Goal: Book appointment/travel/reservation

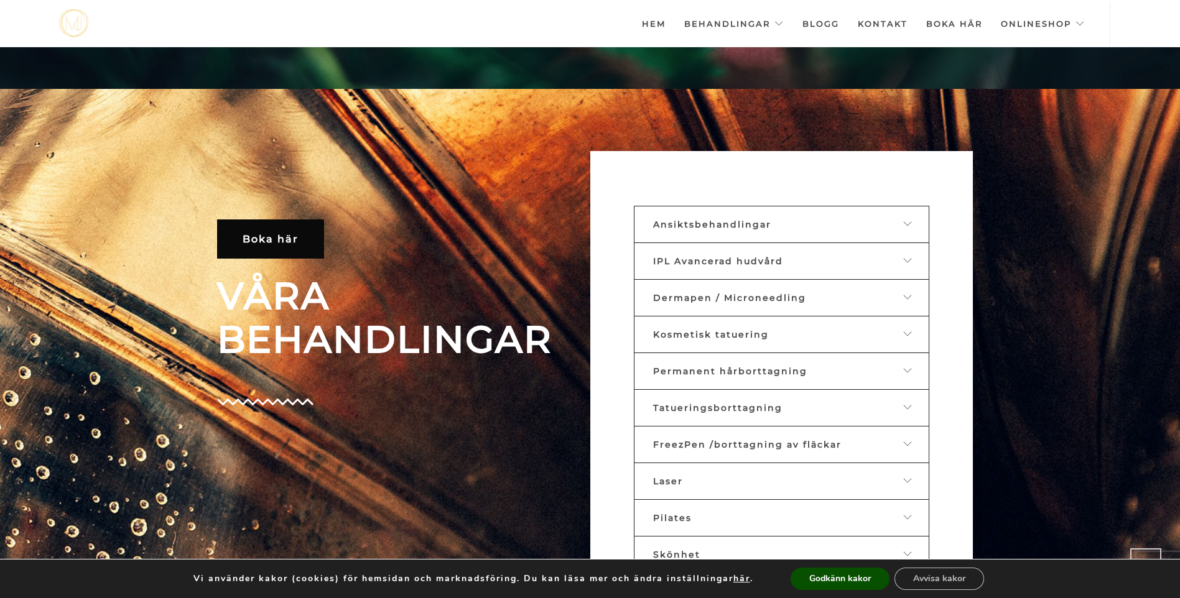
scroll to position [508, 0]
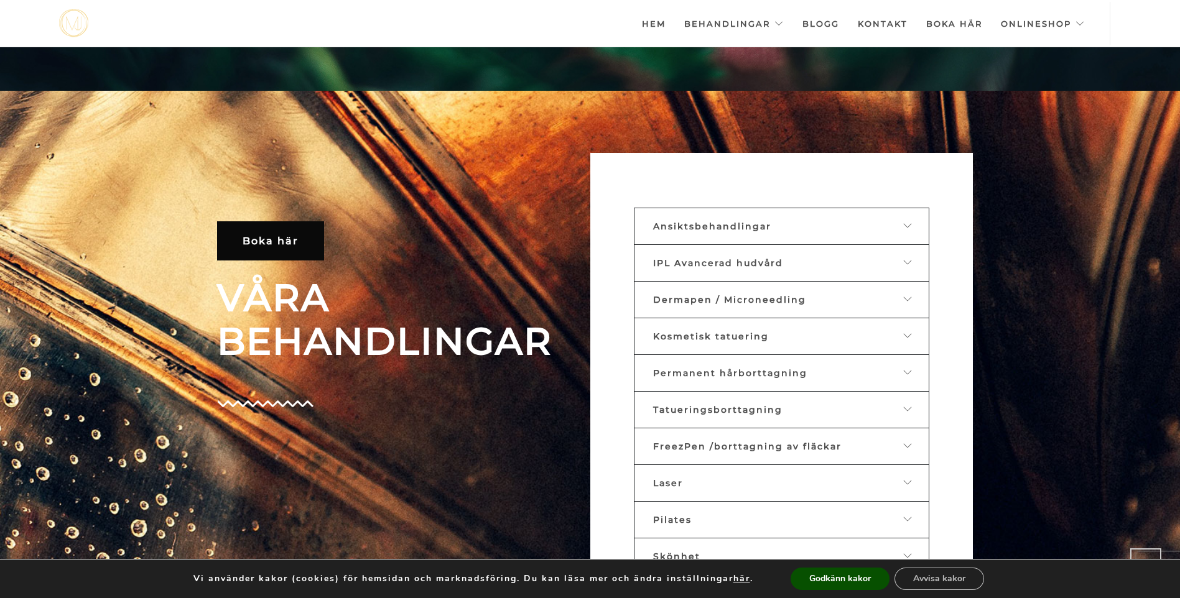
click at [899, 221] on div at bounding box center [900, 226] width 19 height 11
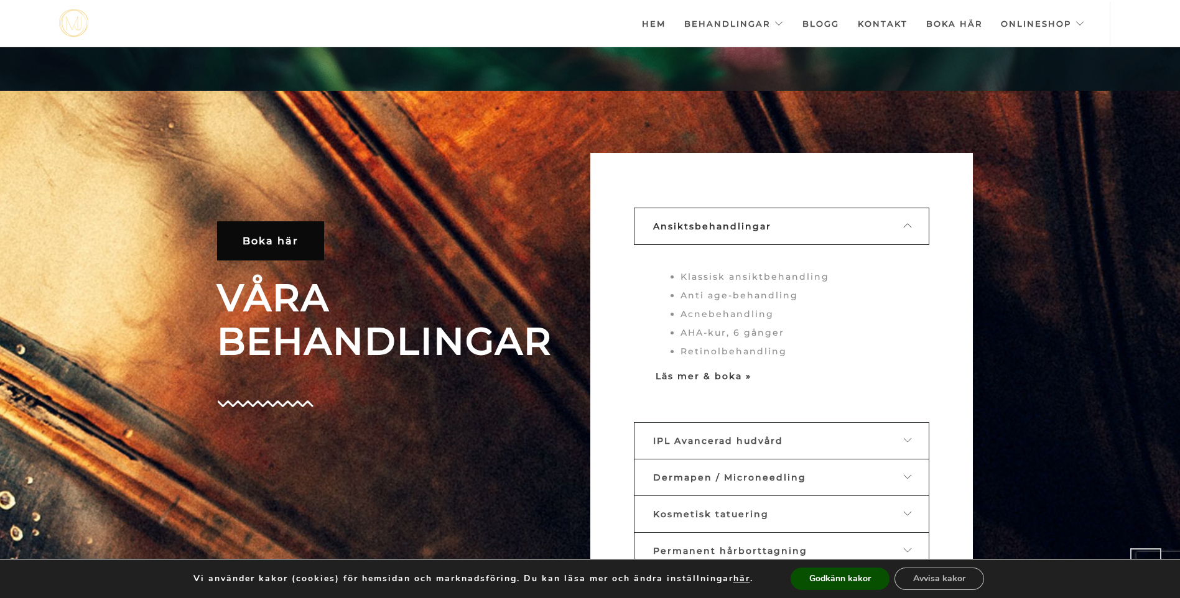
click at [688, 376] on strong "Läs mer & boka »" at bounding box center [704, 376] width 96 height 11
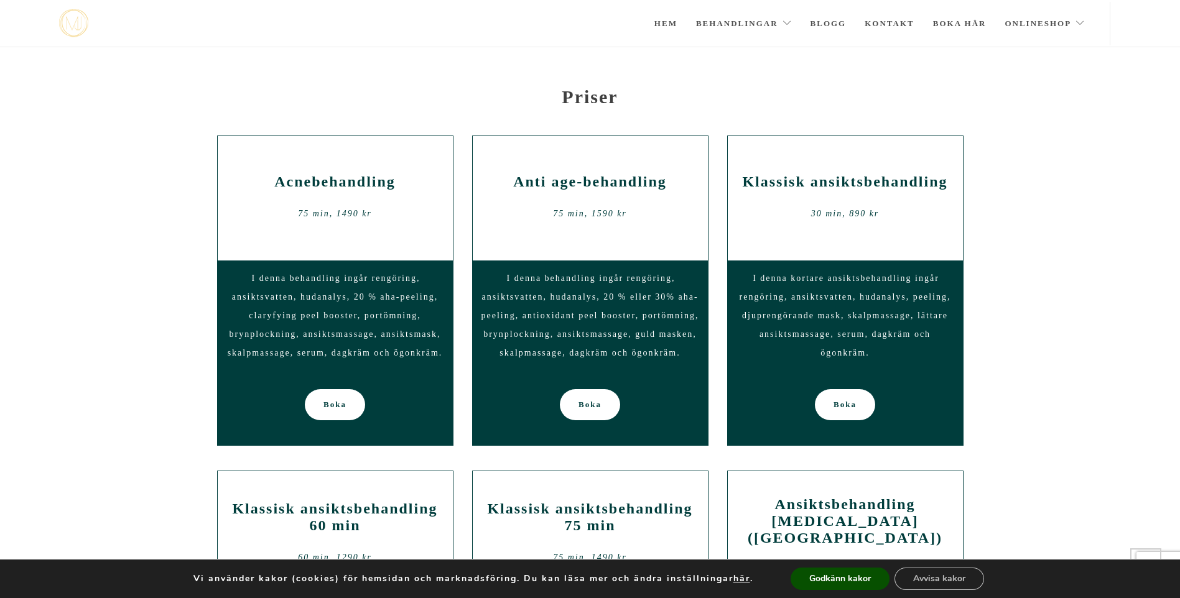
scroll to position [600, 0]
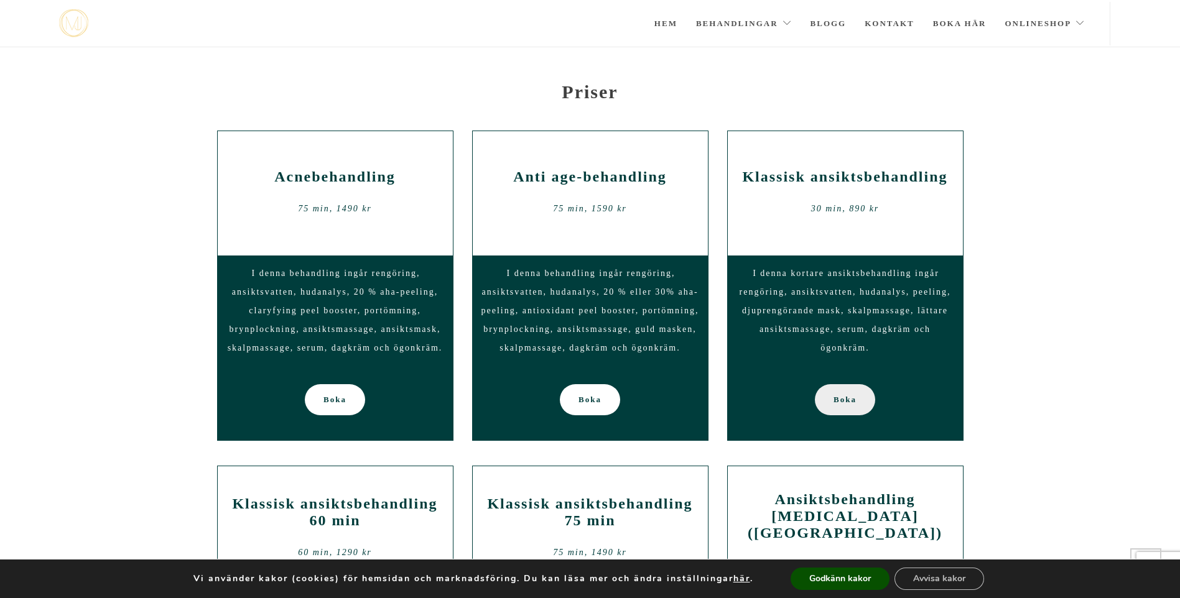
click at [840, 396] on span "Boka" at bounding box center [844, 399] width 23 height 31
